Goal: Browse casually

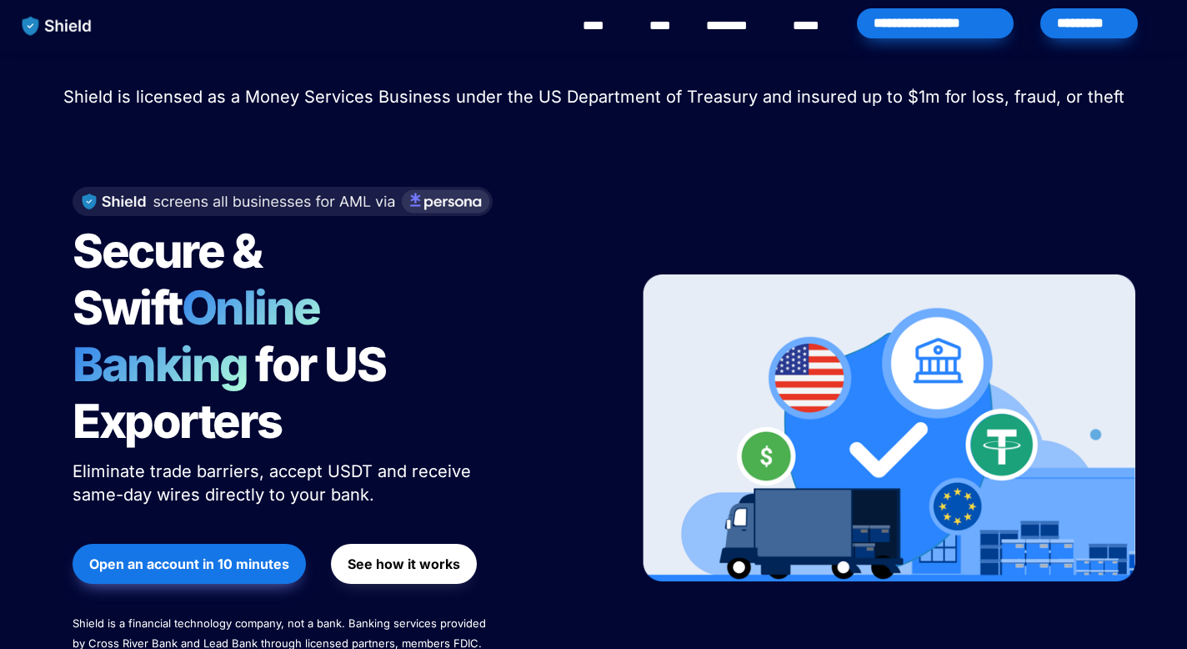
click at [250, 245] on span "Secure & Swift" at bounding box center [171, 279] width 197 height 113
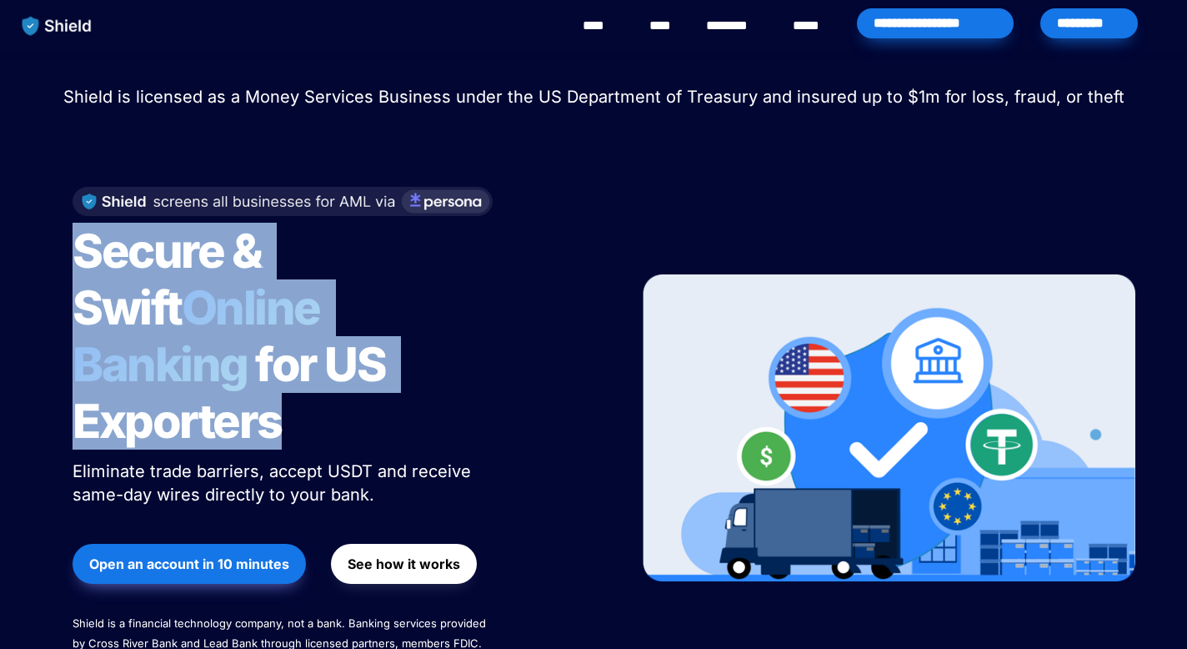
drag, startPoint x: 250, startPoint y: 245, endPoint x: 282, endPoint y: 327, distance: 87.6
click at [282, 327] on h1 "Secure & Swift Online Banking for US Exporters" at bounding box center [281, 336] width 417 height 240
click at [282, 327] on span "Online Banking" at bounding box center [205, 335] width 264 height 113
drag, startPoint x: 282, startPoint y: 327, endPoint x: 254, endPoint y: 293, distance: 43.9
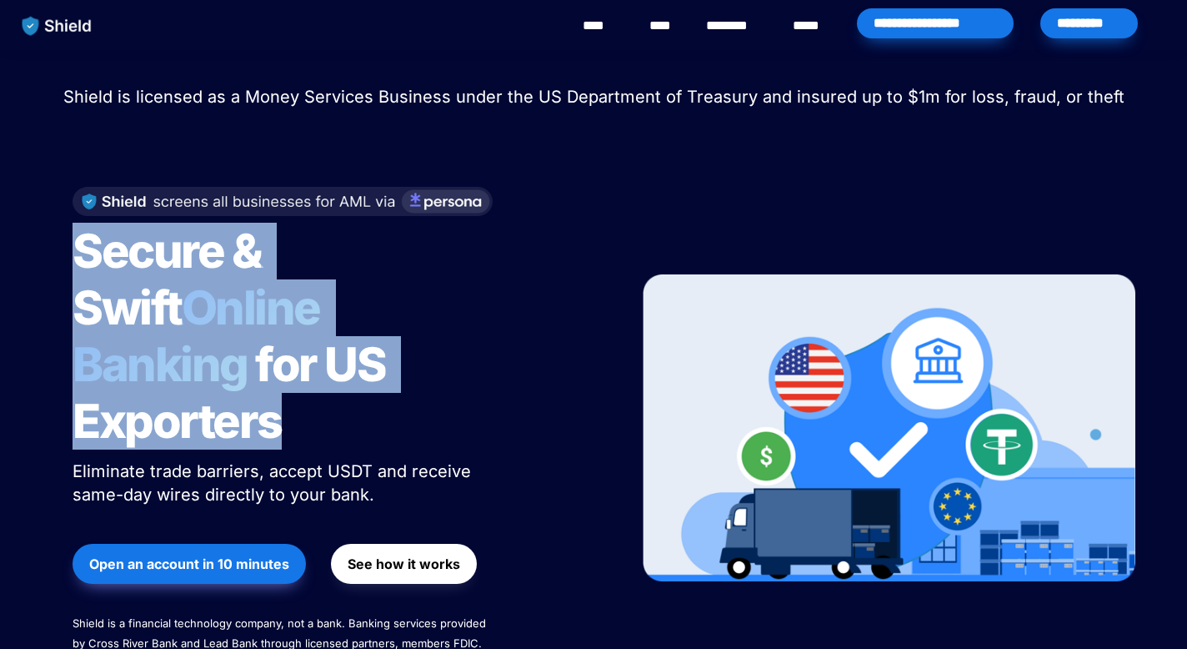
click at [254, 293] on span "Online Banking" at bounding box center [205, 335] width 264 height 113
click at [251, 285] on span "Online Banking" at bounding box center [205, 335] width 264 height 113
drag, startPoint x: 251, startPoint y: 285, endPoint x: 266, endPoint y: 318, distance: 35.8
click at [266, 318] on span "Online Banking" at bounding box center [205, 335] width 264 height 113
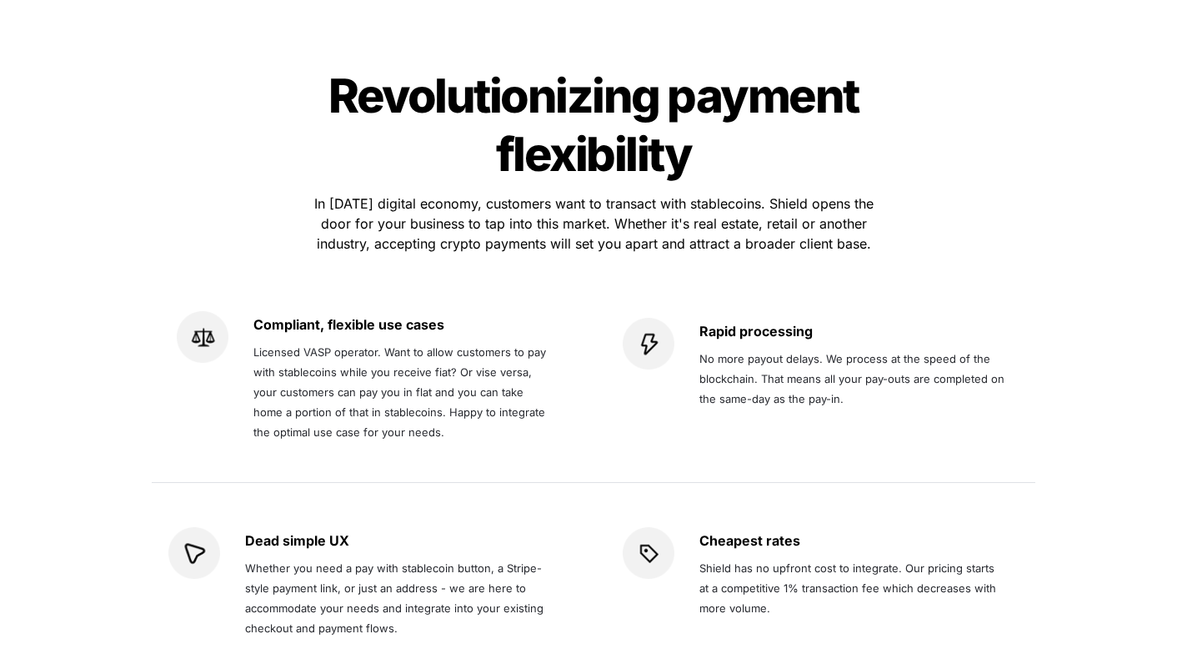
scroll to position [3251, 0]
